Goal: Task Accomplishment & Management: Manage account settings

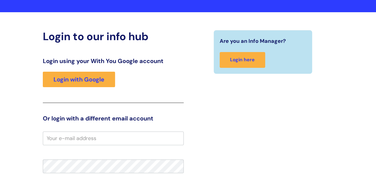
scroll to position [41, 0]
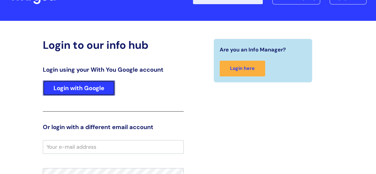
click at [99, 85] on link "Login with Google" at bounding box center [79, 87] width 72 height 15
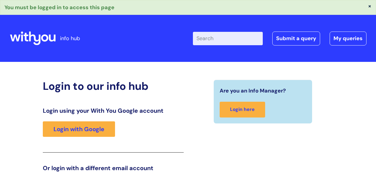
scroll to position [100, 0]
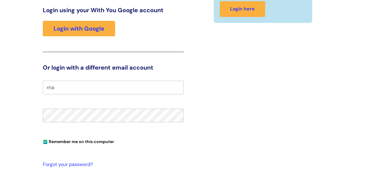
click at [146, 89] on input "ma" at bounding box center [113, 88] width 141 height 14
type input "mand6711@gmail.com"
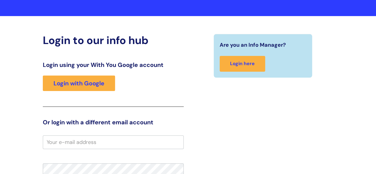
scroll to position [11, 0]
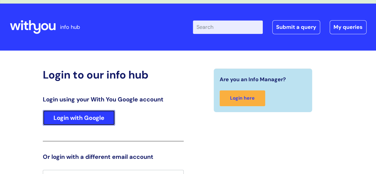
click at [98, 115] on link "Login with Google" at bounding box center [79, 117] width 72 height 15
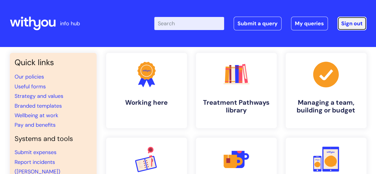
click at [351, 20] on link "Sign out" at bounding box center [351, 24] width 29 height 14
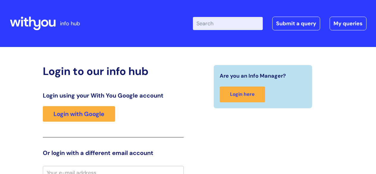
scroll to position [5, 0]
